Goal: Transaction & Acquisition: Purchase product/service

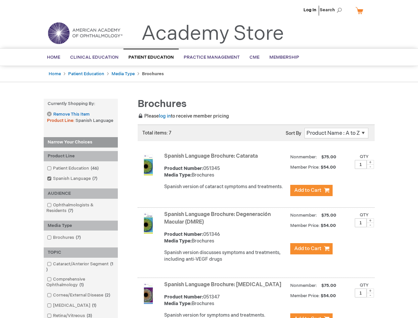
click at [333, 10] on span "Search" at bounding box center [332, 9] width 25 height 13
click at [81, 104] on strong "Currently Shopping by:" at bounding box center [81, 104] width 74 height 10
click at [81, 156] on div "Product Line" at bounding box center [81, 156] width 74 height 10
click at [81, 193] on div "AUDIENCE" at bounding box center [81, 193] width 74 height 10
click at [81, 225] on div "Media Type" at bounding box center [81, 225] width 74 height 10
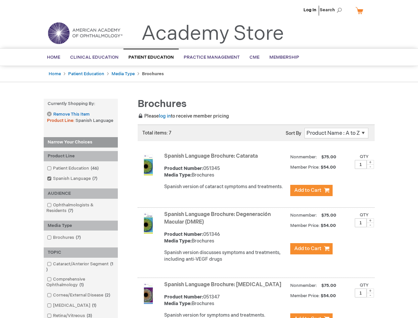
click at [81, 252] on div "TOPIC" at bounding box center [81, 252] width 74 height 10
click at [370, 162] on span at bounding box center [370, 162] width 7 height 5
click at [370, 166] on span at bounding box center [370, 166] width 7 height 5
type input "1"
click at [370, 220] on span at bounding box center [370, 220] width 7 height 5
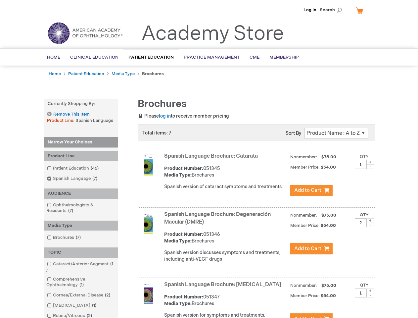
click at [370, 225] on span at bounding box center [370, 224] width 7 height 5
type input "1"
